Goal: Transaction & Acquisition: Purchase product/service

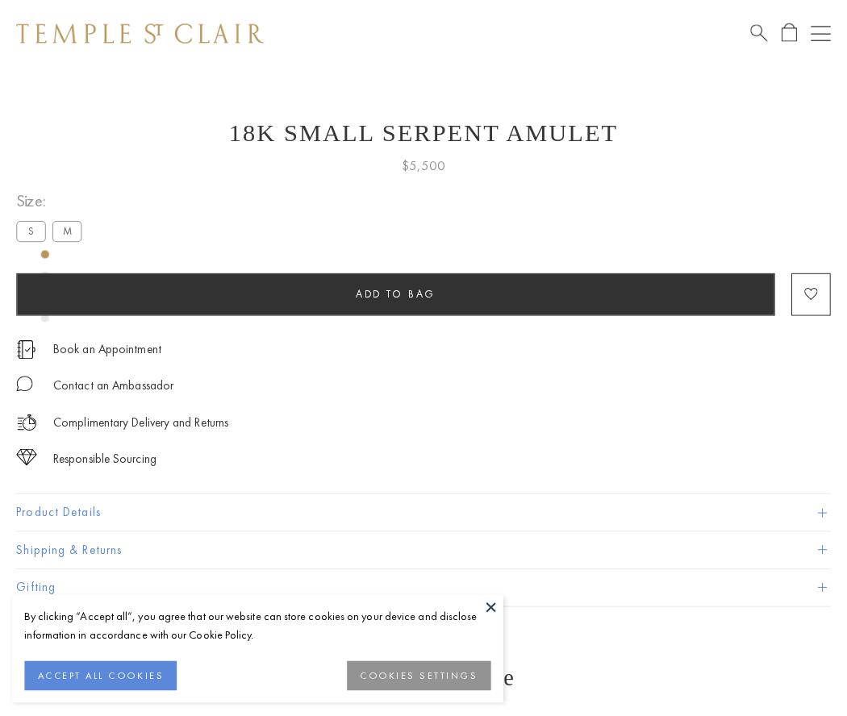
scroll to position [15, 0]
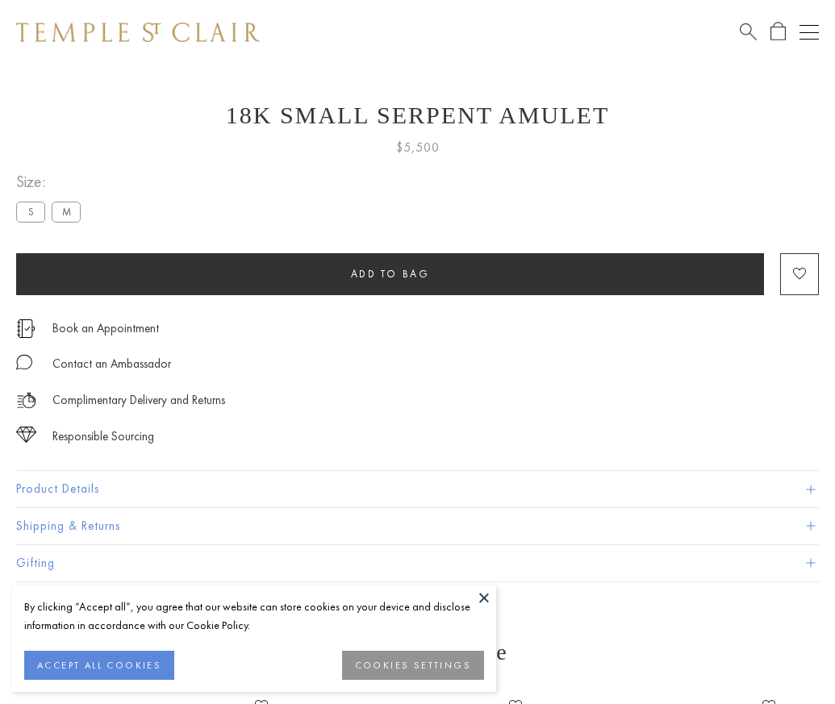
click at [390, 273] on span "Add to bag" at bounding box center [390, 274] width 79 height 14
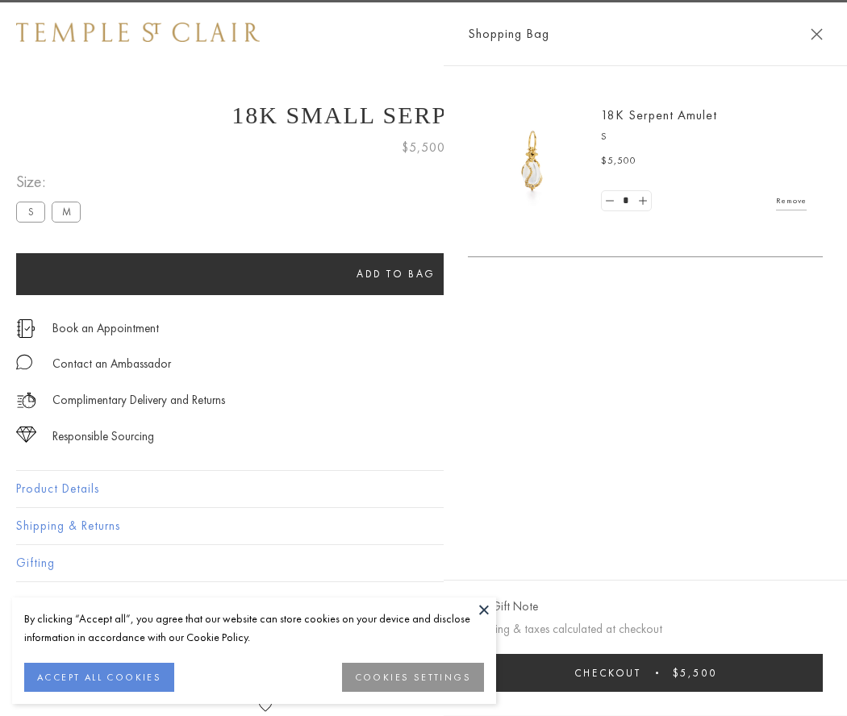
click at [646, 673] on button "Checkout $5,500" at bounding box center [645, 673] width 355 height 38
